Goal: Information Seeking & Learning: Learn about a topic

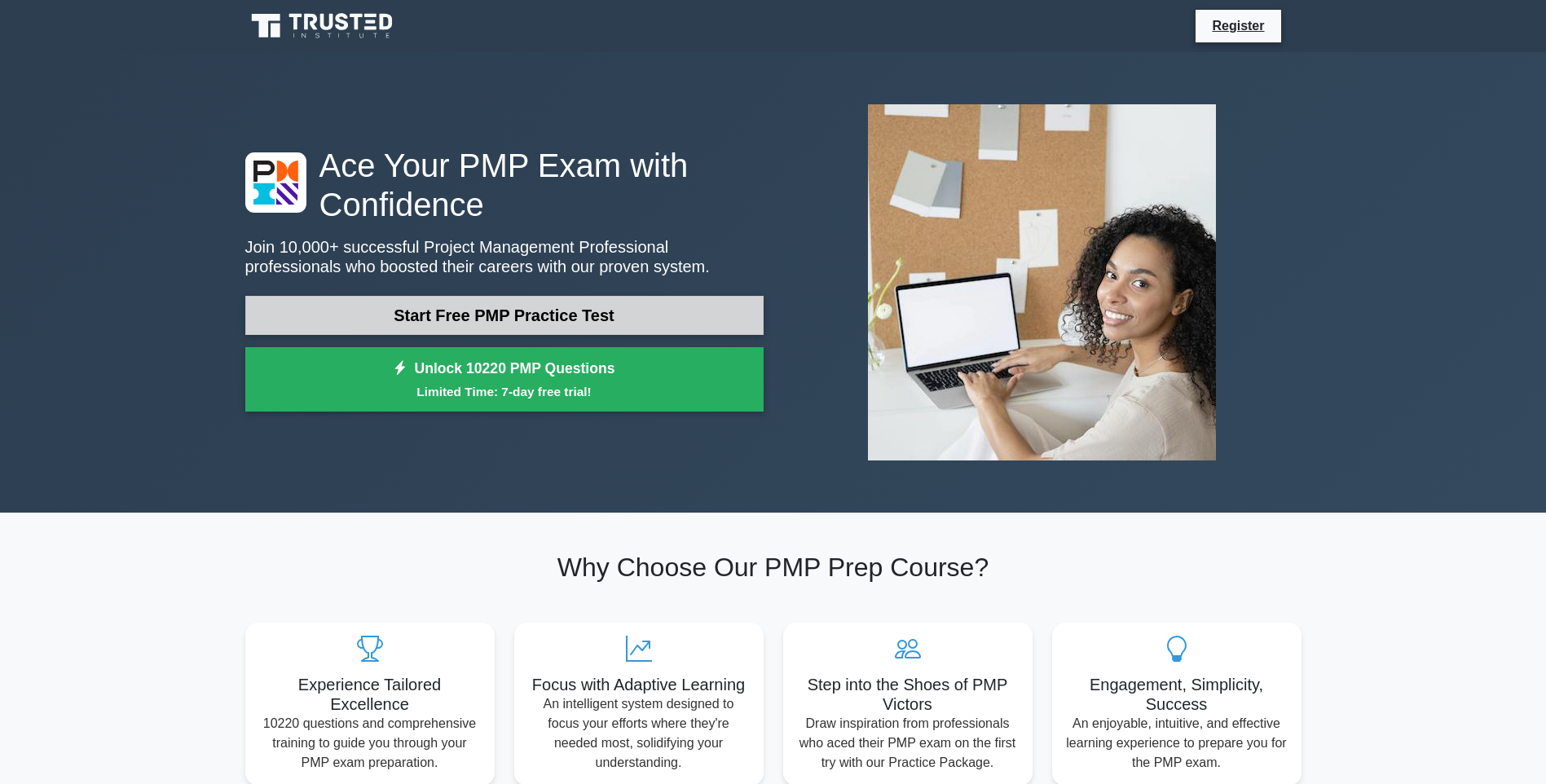
click at [543, 314] on link "Start Free PMP Practice Test" at bounding box center [504, 315] width 518 height 39
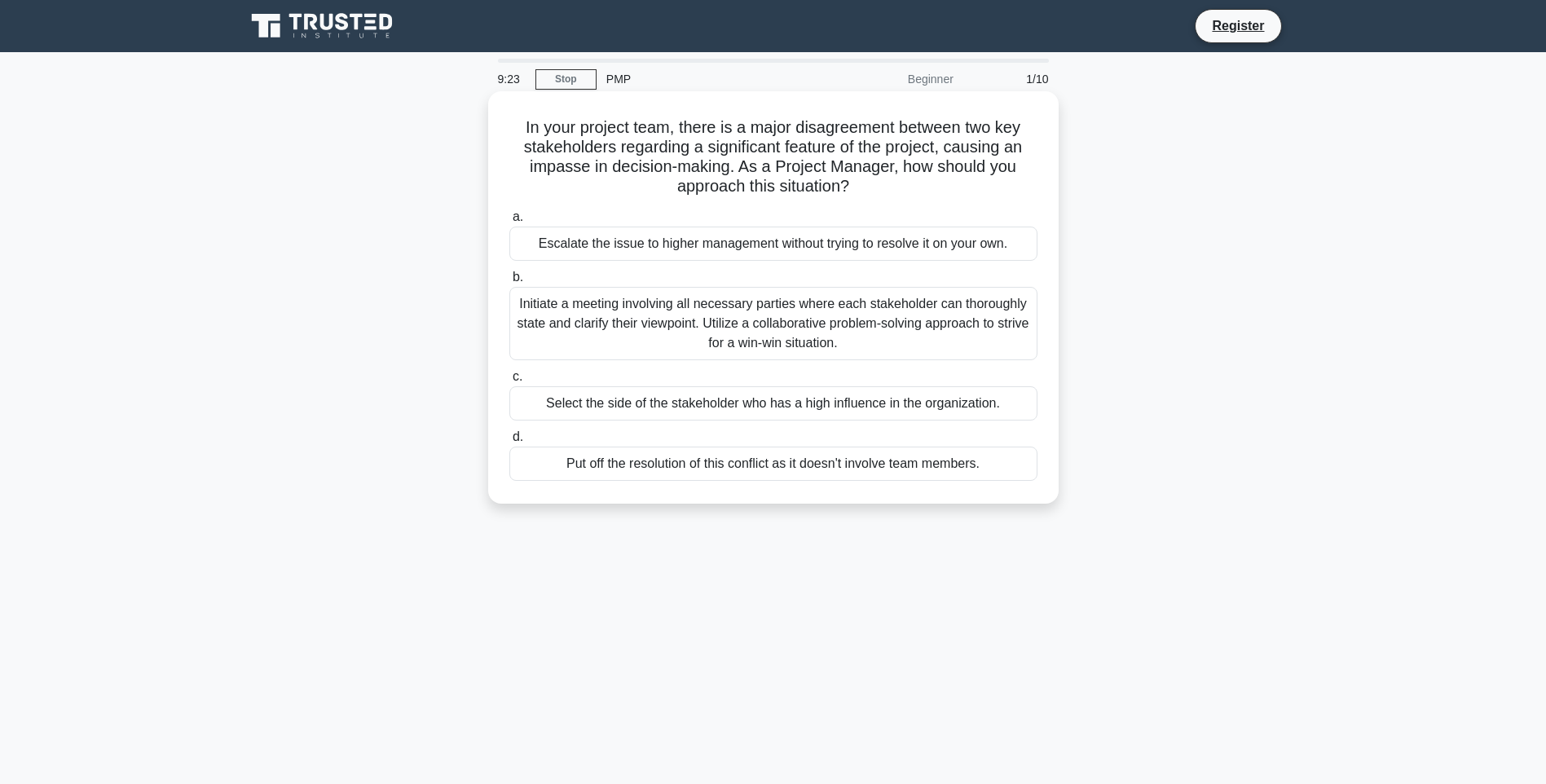
click at [634, 334] on div "Initiate a meeting involving all necessary parties where each stakeholder can t…" at bounding box center [773, 323] width 528 height 73
click at [509, 283] on input "b. Initiate a meeting involving all necessary parties where each stakeholder ca…" at bounding box center [509, 277] width 0 height 11
